Goal: Task Accomplishment & Management: Manage account settings

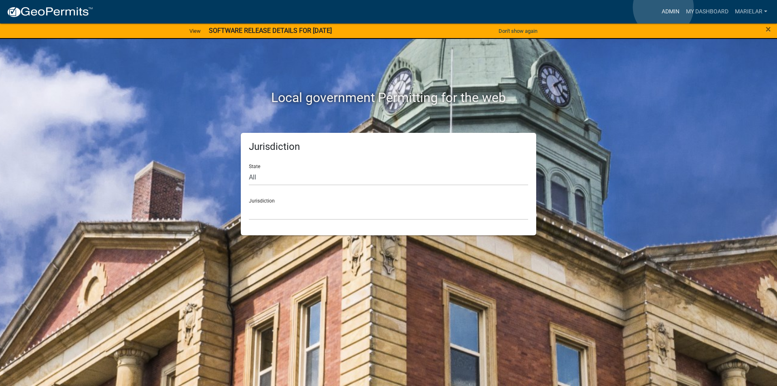
click at [663, 7] on link "Admin" at bounding box center [670, 11] width 24 height 15
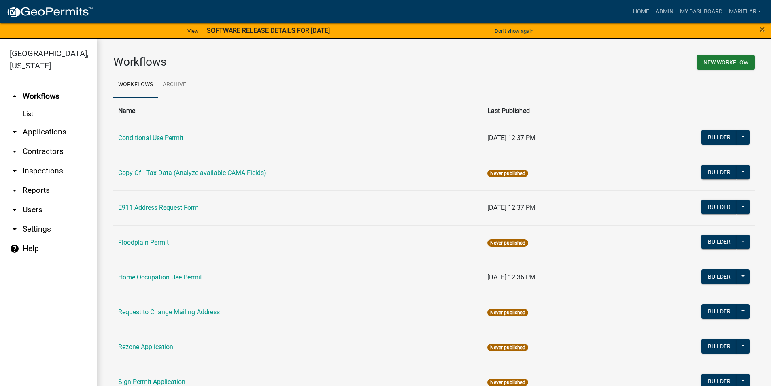
drag, startPoint x: 661, startPoint y: 9, endPoint x: 17, endPoint y: 121, distance: 653.1
click at [17, 127] on icon "arrow_drop_down" at bounding box center [15, 132] width 10 height 10
click at [0, 0] on link "Search by Parcel" at bounding box center [0, 0] width 0 height 0
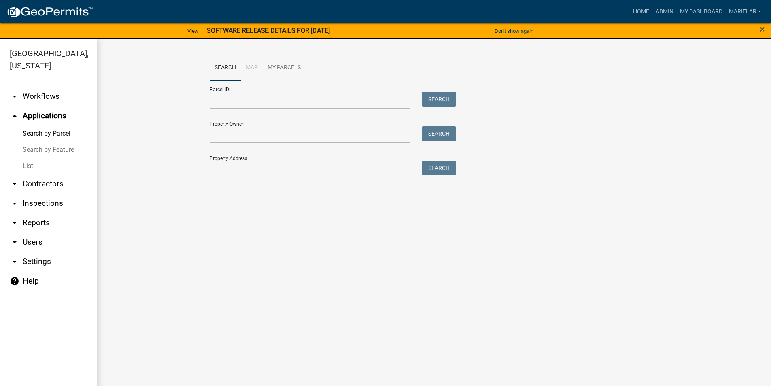
click at [27, 158] on link "List" at bounding box center [48, 166] width 97 height 16
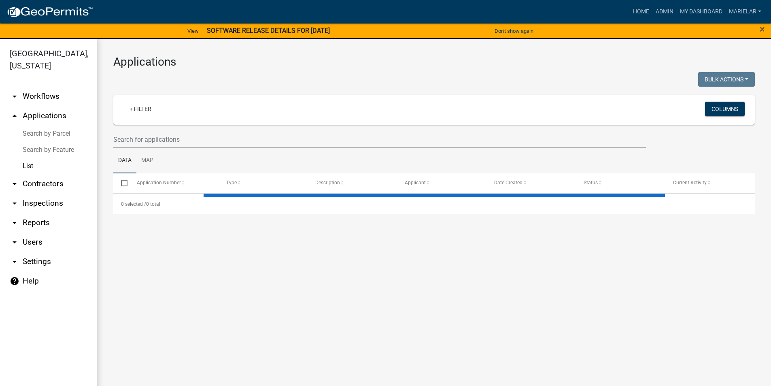
click at [378, 65] on h3 "Applications" at bounding box center [433, 62] width 641 height 14
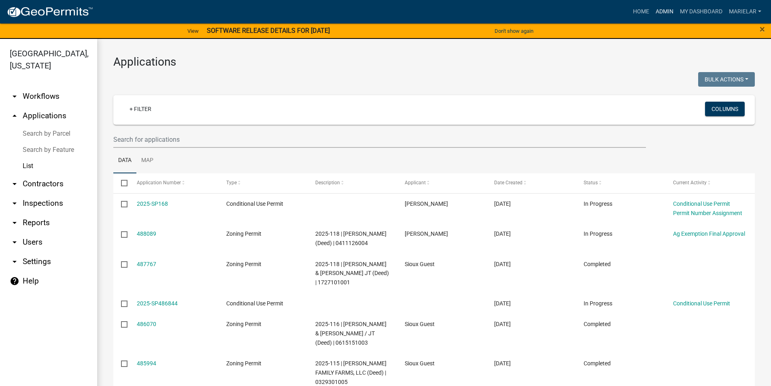
click at [666, 15] on link "Admin" at bounding box center [664, 11] width 24 height 15
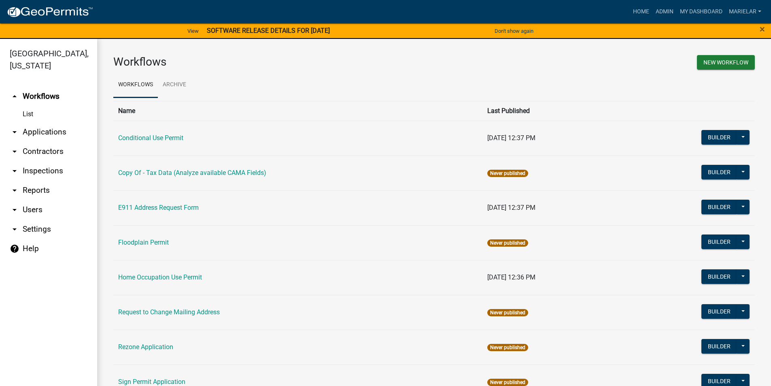
click at [10, 127] on icon "arrow_drop_down" at bounding box center [15, 132] width 10 height 10
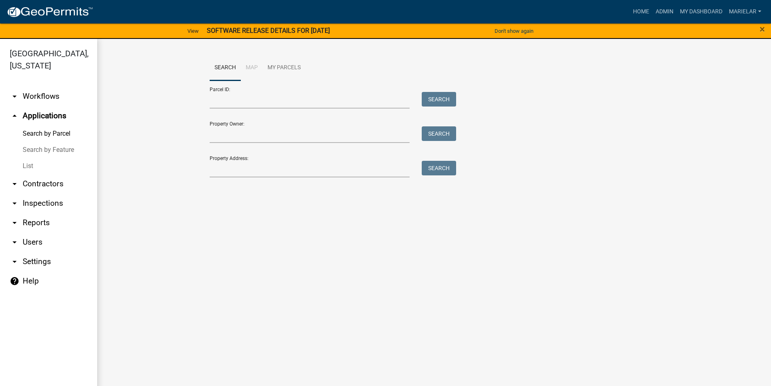
click at [28, 158] on link "List" at bounding box center [48, 166] width 97 height 16
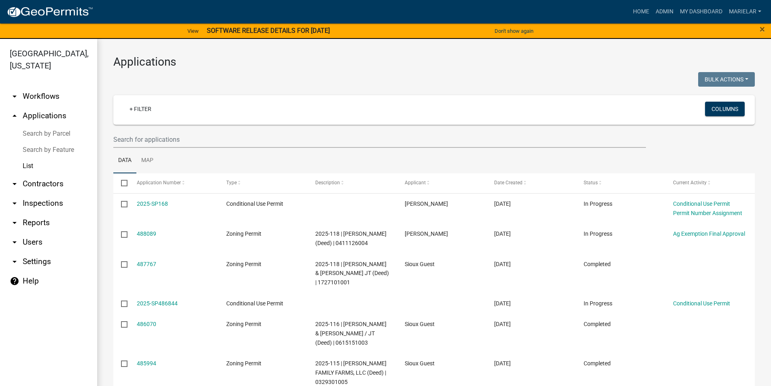
click at [446, 69] on div "Applications Bulk Actions Void Expire Lock Withdraw + Filter Columns Data Map S…" at bounding box center [434, 326] width 674 height 575
click at [176, 142] on input "text" at bounding box center [379, 139] width 532 height 17
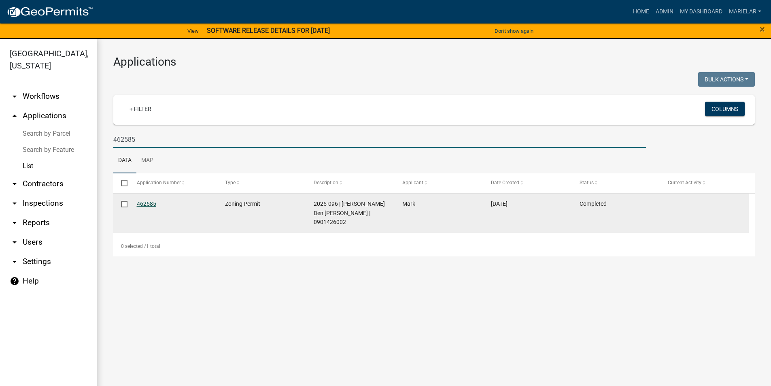
type input "462585"
click at [153, 203] on link "462585" at bounding box center [146, 203] width 19 height 6
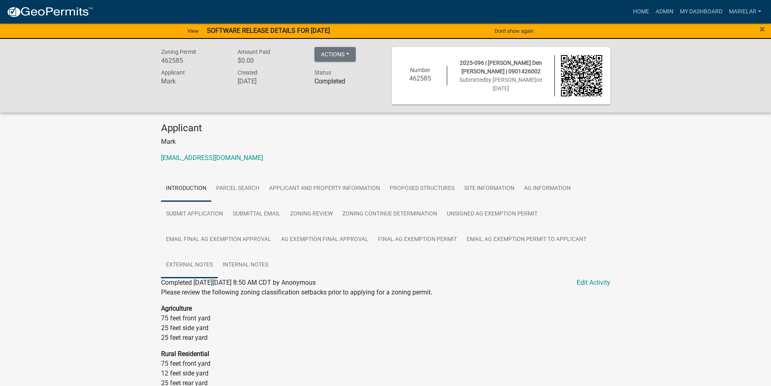
click at [187, 266] on link "External Notes" at bounding box center [189, 265] width 57 height 26
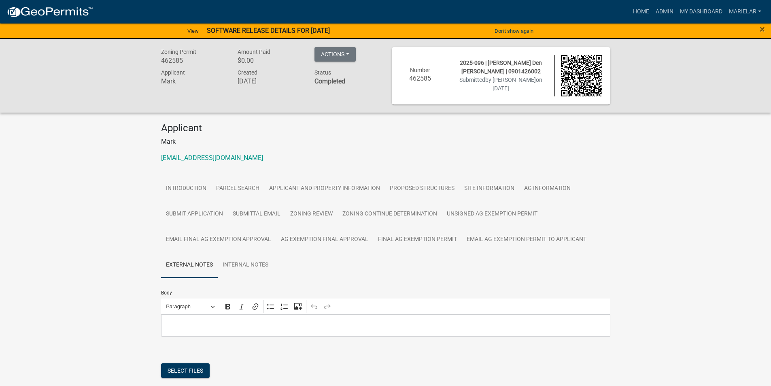
click at [231, 321] on p "Editor editing area: main. Press Alt+0 for help." at bounding box center [385, 325] width 441 height 10
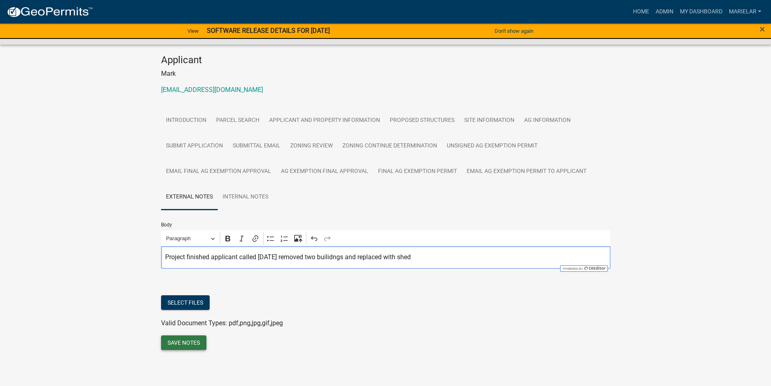
click at [181, 349] on button "Save Notes" at bounding box center [183, 342] width 45 height 15
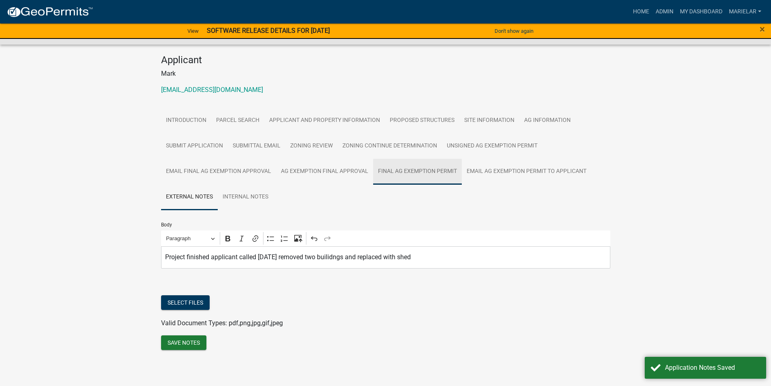
click at [401, 168] on link "Final Ag Exemption Permit" at bounding box center [417, 172] width 89 height 26
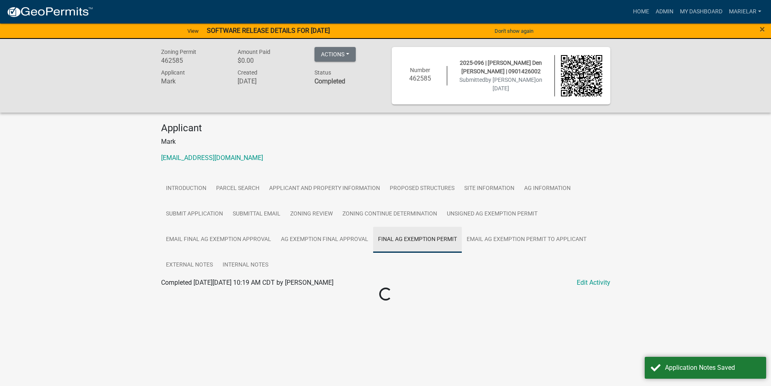
scroll to position [0, 0]
click at [201, 292] on link "Final Ag Exemption Permit" at bounding box center [202, 292] width 76 height 8
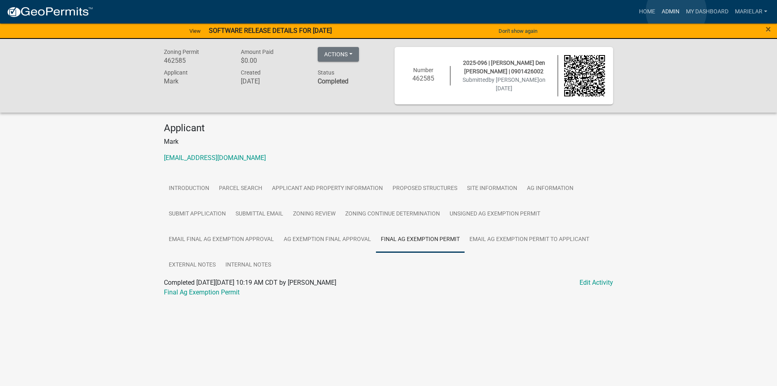
click at [676, 11] on link "Admin" at bounding box center [670, 11] width 24 height 15
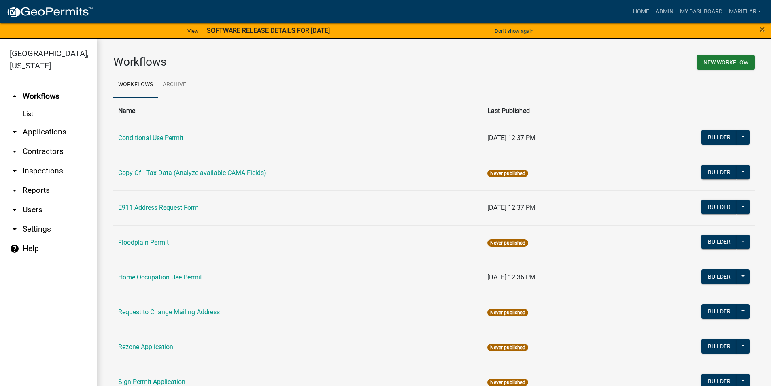
click at [13, 127] on icon "arrow_drop_down" at bounding box center [15, 132] width 10 height 10
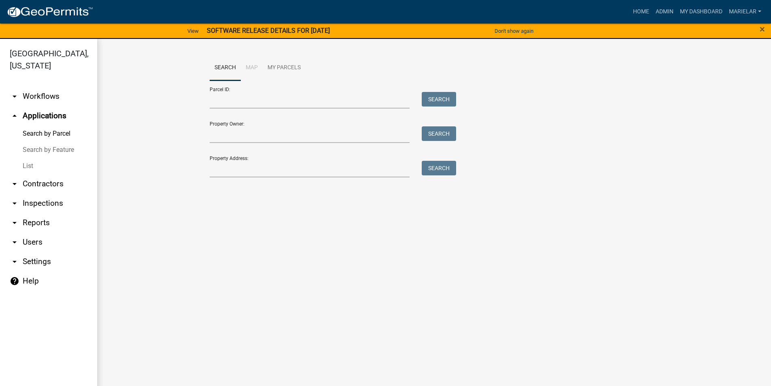
click at [23, 158] on link "List" at bounding box center [48, 166] width 97 height 16
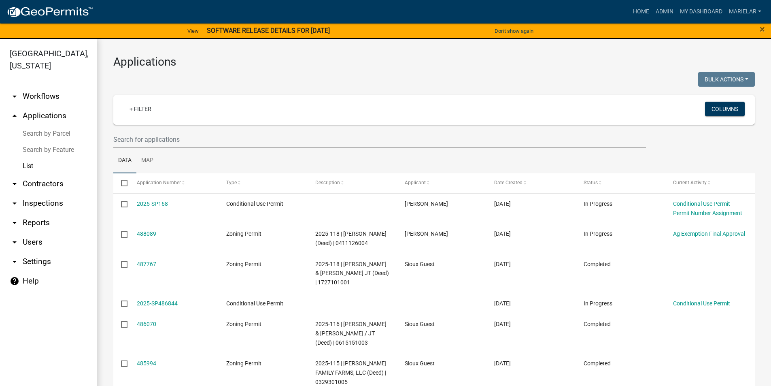
click at [418, 58] on h3 "Applications" at bounding box center [433, 62] width 641 height 14
click at [185, 136] on input "text" at bounding box center [379, 139] width 532 height 17
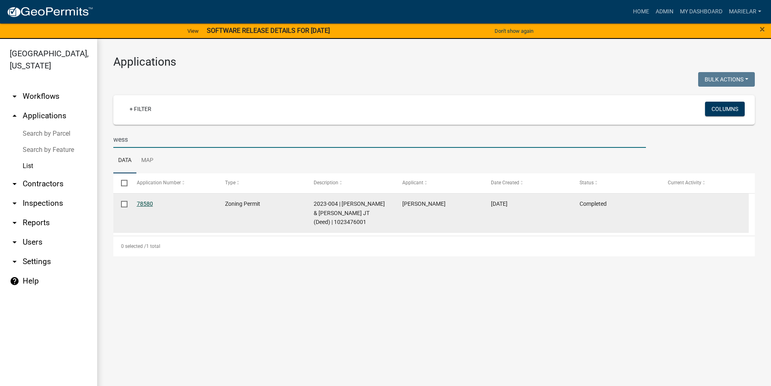
type input "wess"
click at [147, 205] on link "78580" at bounding box center [145, 203] width 16 height 6
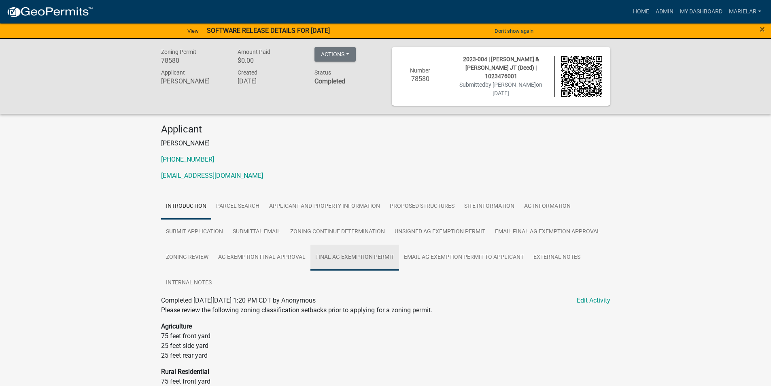
click at [376, 259] on link "Final Ag Exemption Permit" at bounding box center [354, 257] width 89 height 26
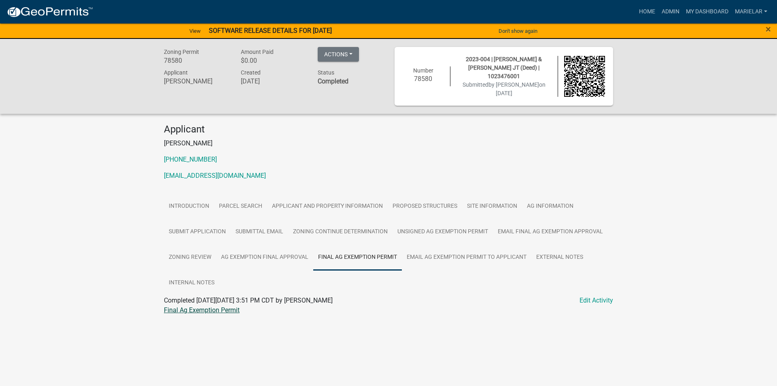
click at [216, 311] on link "Final Ag Exemption Permit" at bounding box center [202, 310] width 76 height 8
click at [212, 310] on link "Final Ag Exemption Permit" at bounding box center [202, 310] width 76 height 8
click at [669, 8] on link "Admin" at bounding box center [670, 11] width 24 height 15
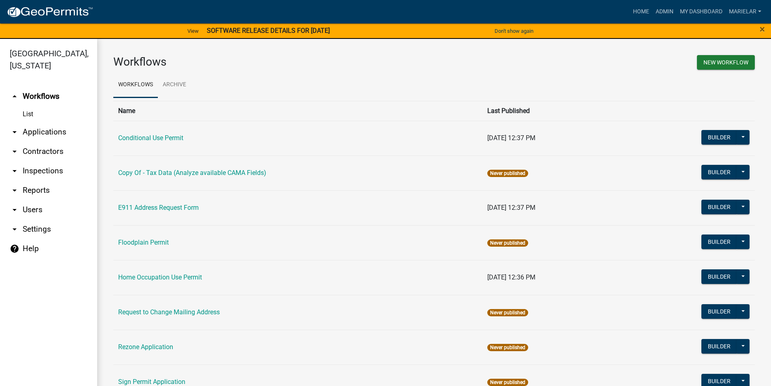
click at [16, 127] on icon "arrow_drop_down" at bounding box center [15, 132] width 10 height 10
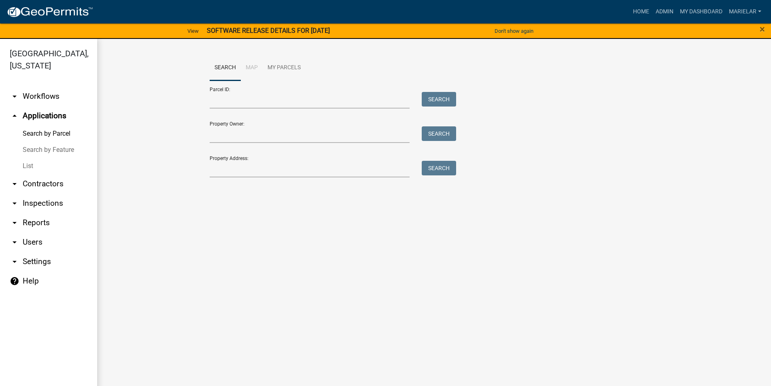
click at [30, 158] on link "List" at bounding box center [48, 166] width 97 height 16
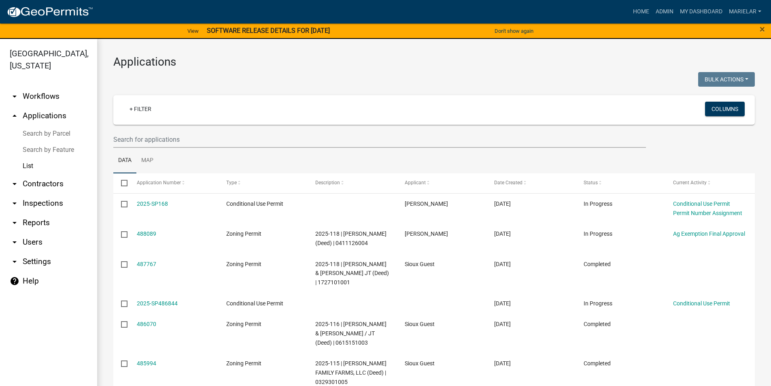
click at [462, 61] on h3 "Applications" at bounding box center [433, 62] width 641 height 14
click at [334, 68] on h3 "Applications" at bounding box center [433, 62] width 641 height 14
click at [422, 51] on div "Applications Bulk Actions Void Expire Lock Withdraw + Filter Columns Data Map S…" at bounding box center [434, 326] width 674 height 575
